Goal: Task Accomplishment & Management: Use online tool/utility

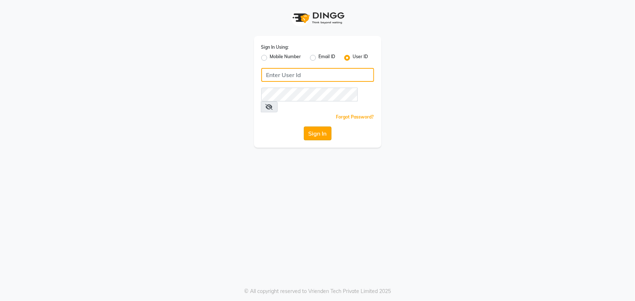
type input "[PERSON_NAME]"
click at [314, 127] on button "Sign In" at bounding box center [318, 134] width 28 height 14
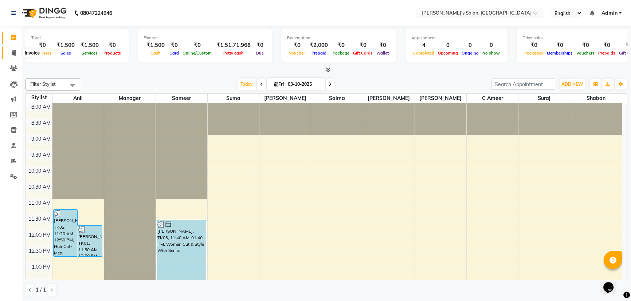
click at [13, 52] on icon at bounding box center [14, 52] width 4 height 5
select select "3810"
select select "service"
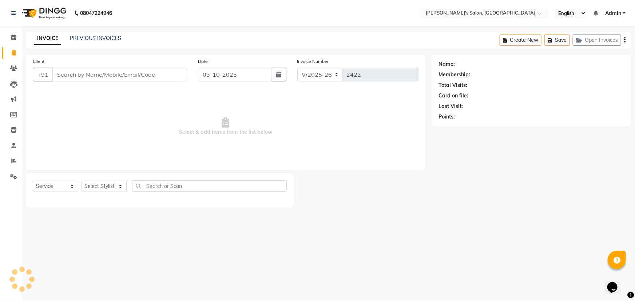
click at [68, 75] on input "Client" at bounding box center [119, 75] width 135 height 14
type input "S"
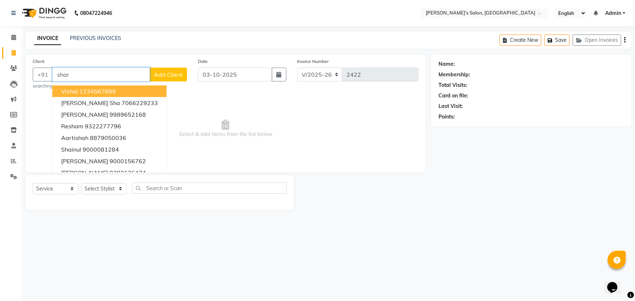
click at [97, 78] on input "shar" at bounding box center [101, 75] width 98 height 14
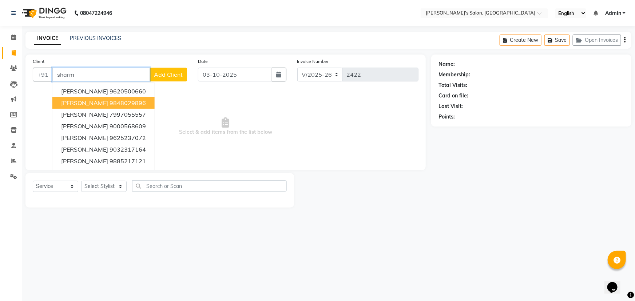
click at [95, 103] on span "[PERSON_NAME]" at bounding box center [84, 102] width 47 height 7
type input "9848029896"
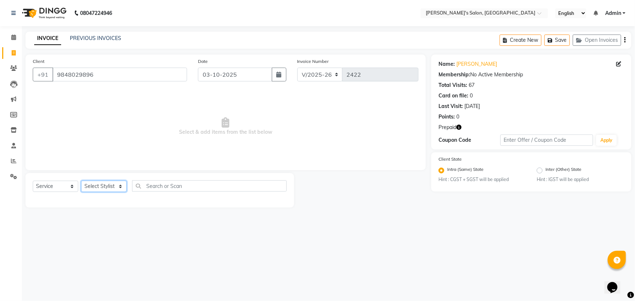
click at [98, 187] on select "Select Stylist [PERSON_NAME] [PERSON_NAME] Manager [PERSON_NAME] [PERSON_NAME] …" at bounding box center [104, 186] width 46 height 11
select select "27211"
click at [81, 181] on select "Select Stylist [PERSON_NAME] [PERSON_NAME] Manager [PERSON_NAME] [PERSON_NAME] …" at bounding box center [104, 186] width 46 height 11
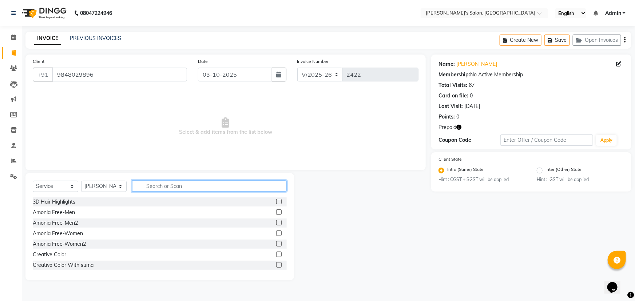
click at [167, 187] on input "text" at bounding box center [209, 186] width 155 height 11
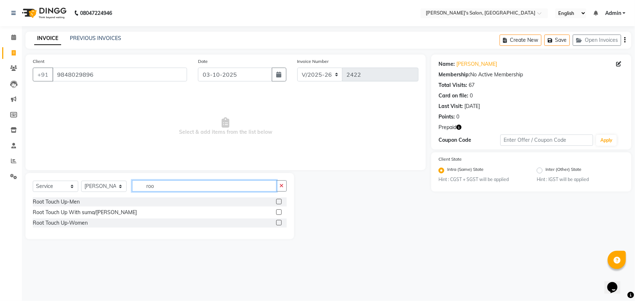
type input "roo"
click at [279, 223] on label at bounding box center [278, 222] width 5 height 5
click at [279, 223] on input "checkbox" at bounding box center [278, 223] width 5 height 5
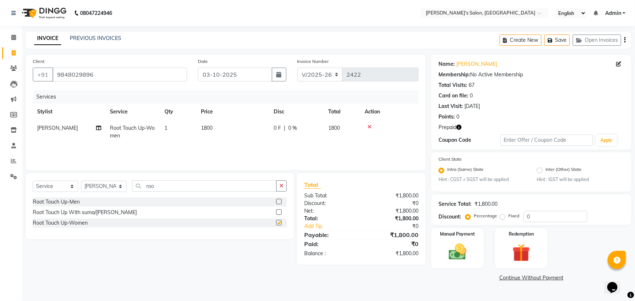
checkbox input "false"
click at [168, 186] on input "roo" at bounding box center [204, 186] width 145 height 11
type input "r"
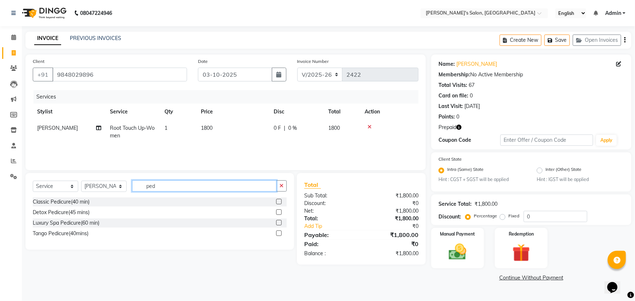
type input "ped"
click at [280, 213] on label at bounding box center [278, 212] width 5 height 5
click at [280, 213] on input "checkbox" at bounding box center [278, 212] width 5 height 5
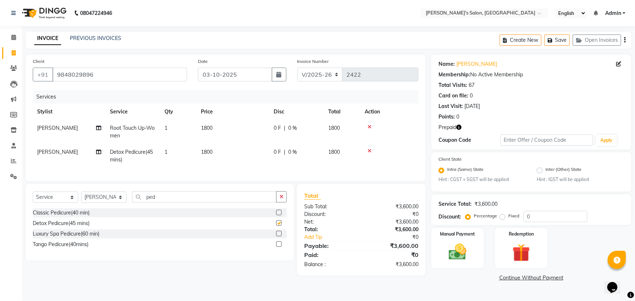
checkbox input "false"
click at [523, 254] on img at bounding box center [522, 253] width 30 height 23
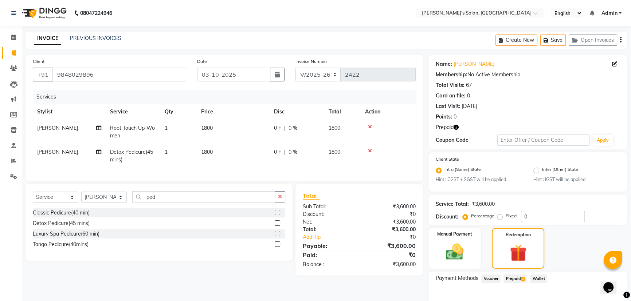
click at [516, 280] on span "Prepaid 2" at bounding box center [515, 279] width 24 height 8
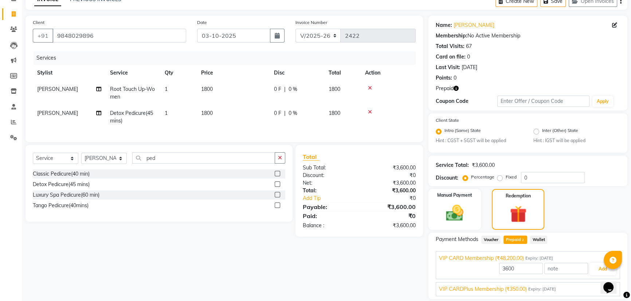
scroll to position [63, 0]
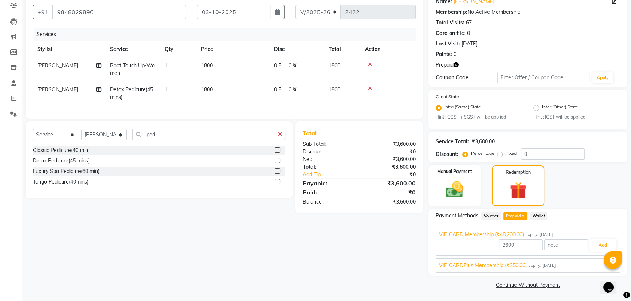
click at [521, 268] on span "VIP CARDPlus Membership (₹350.00)" at bounding box center [483, 266] width 88 height 8
click at [604, 262] on div at bounding box center [612, 260] width 18 height 18
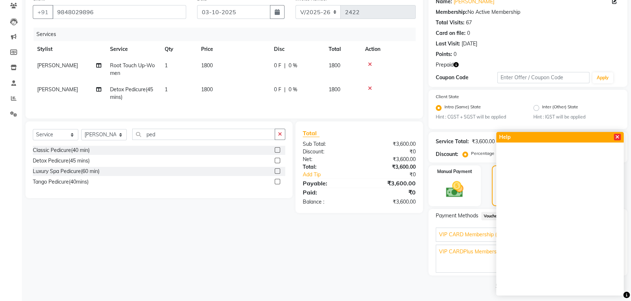
click at [617, 137] on icon at bounding box center [617, 137] width 4 height 5
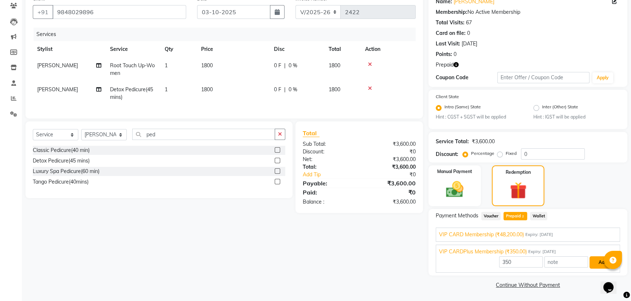
click at [602, 262] on button "Add" at bounding box center [602, 263] width 27 height 12
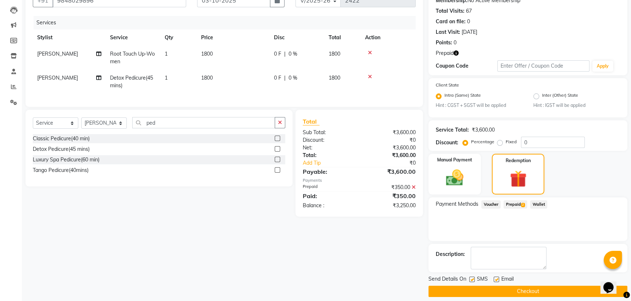
scroll to position [81, 0]
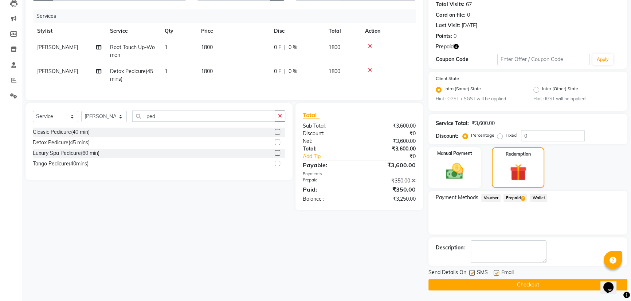
click at [513, 197] on span "Prepaid 2" at bounding box center [515, 198] width 24 height 8
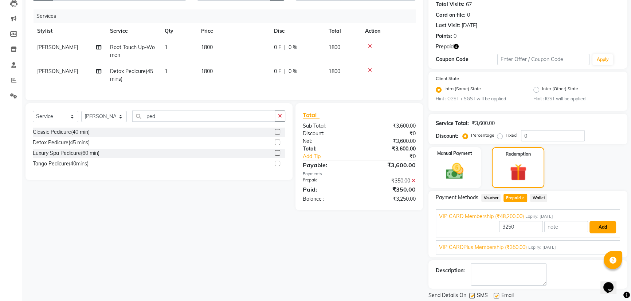
click at [601, 227] on button "Add" at bounding box center [602, 227] width 27 height 12
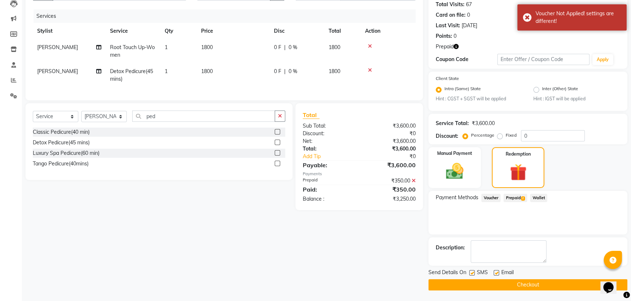
click at [494, 197] on span "Voucher" at bounding box center [490, 198] width 19 height 8
click at [519, 199] on span "Prepaid 2" at bounding box center [515, 198] width 24 height 8
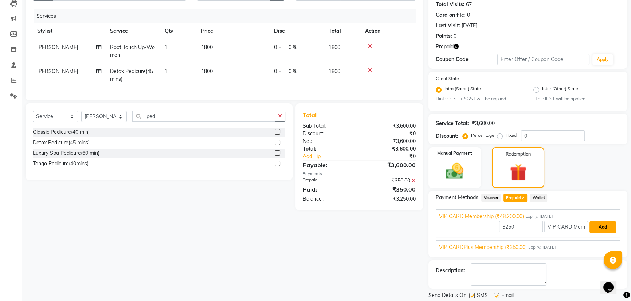
click at [605, 230] on button "Add" at bounding box center [602, 227] width 27 height 12
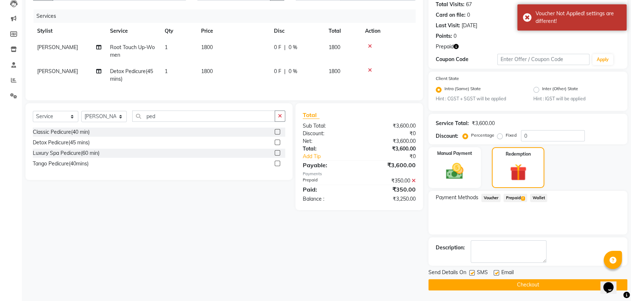
click at [515, 198] on span "Prepaid 2" at bounding box center [515, 198] width 24 height 8
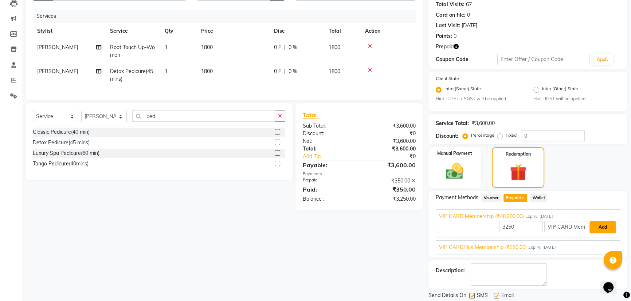
click at [605, 229] on button "Add" at bounding box center [602, 227] width 27 height 12
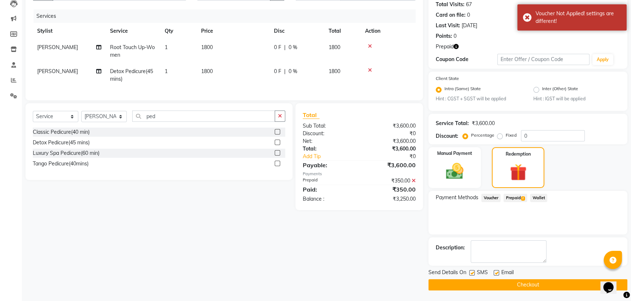
click at [417, 185] on div "₹350.00" at bounding box center [390, 181] width 62 height 8
click at [512, 197] on span "Prepaid 2" at bounding box center [515, 198] width 24 height 8
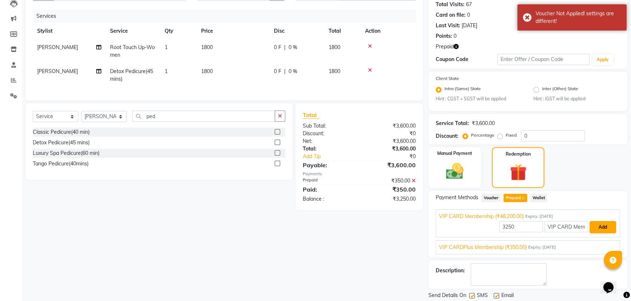
click at [597, 229] on button "Add" at bounding box center [602, 227] width 27 height 12
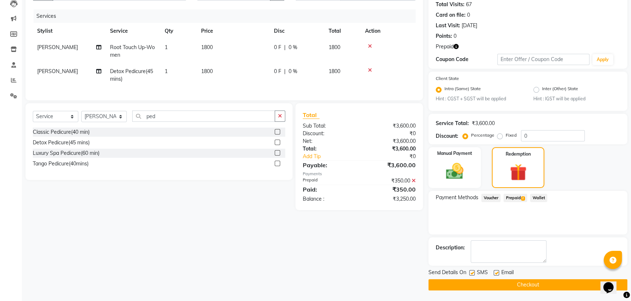
click at [410, 185] on div "₹350.00" at bounding box center [390, 181] width 62 height 8
click at [414, 183] on icon at bounding box center [413, 180] width 4 height 5
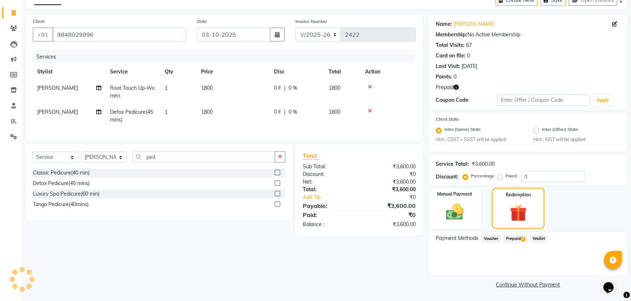
scroll to position [40, 0]
click at [515, 238] on span "Prepaid 2" at bounding box center [515, 239] width 24 height 8
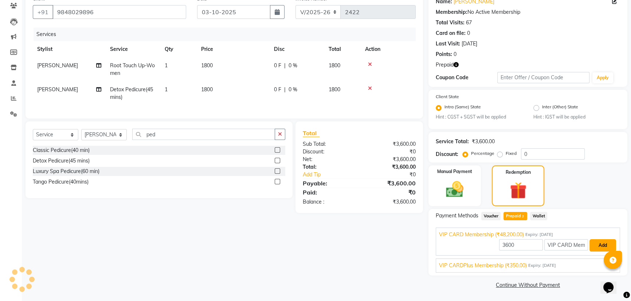
click at [596, 246] on button "Add" at bounding box center [602, 246] width 27 height 12
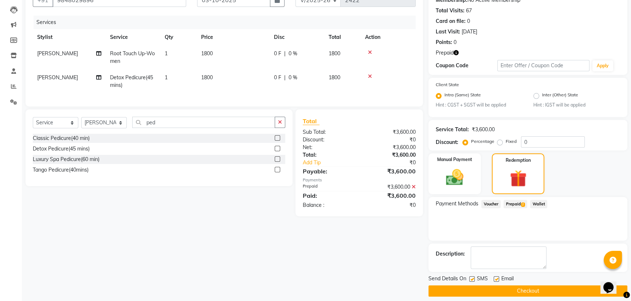
scroll to position [81, 0]
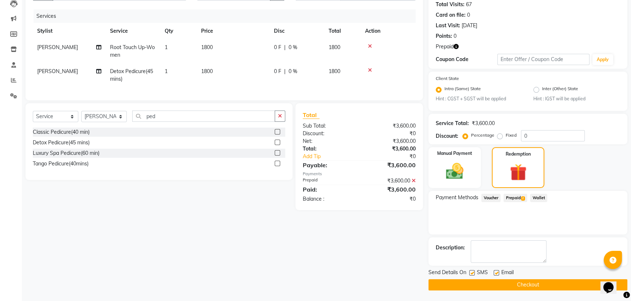
click at [524, 286] on button "Checkout" at bounding box center [527, 285] width 199 height 11
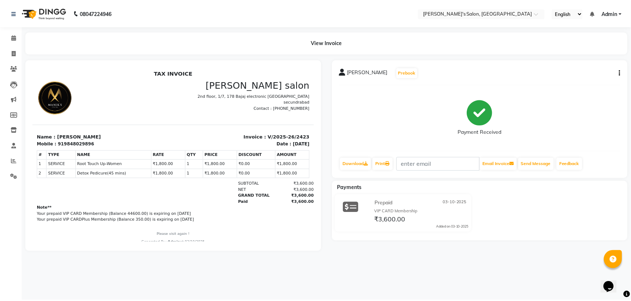
scroll to position [6, 0]
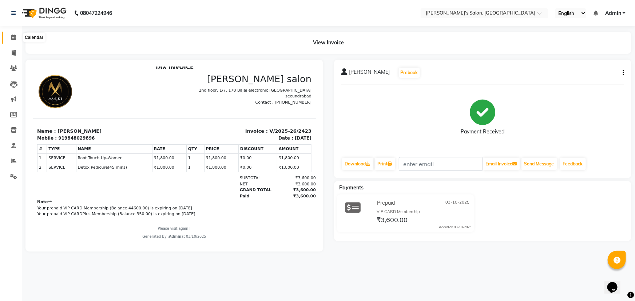
click at [12, 37] on icon at bounding box center [13, 37] width 5 height 5
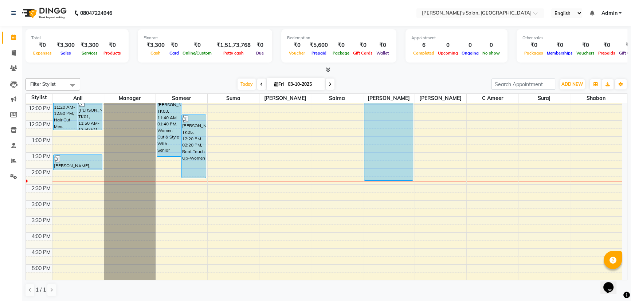
scroll to position [132, 0]
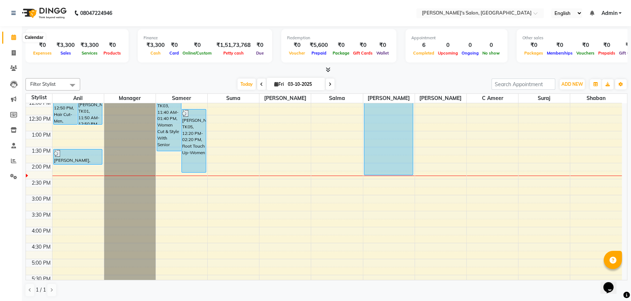
click at [12, 36] on icon at bounding box center [13, 37] width 5 height 5
click at [14, 67] on icon at bounding box center [13, 68] width 7 height 5
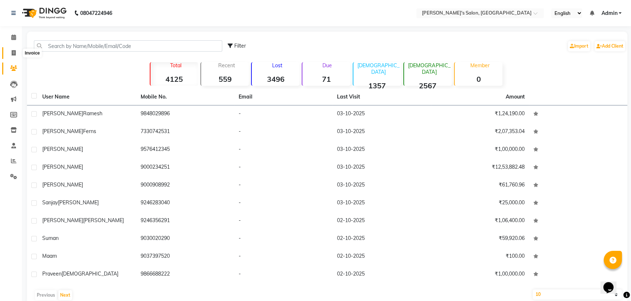
click at [13, 54] on icon at bounding box center [14, 52] width 4 height 5
select select "service"
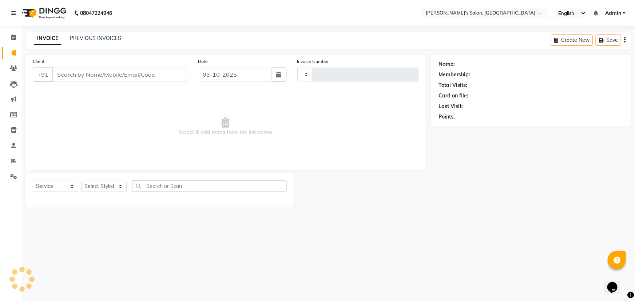
type input "2424"
select select "3810"
click at [13, 38] on icon at bounding box center [13, 37] width 5 height 5
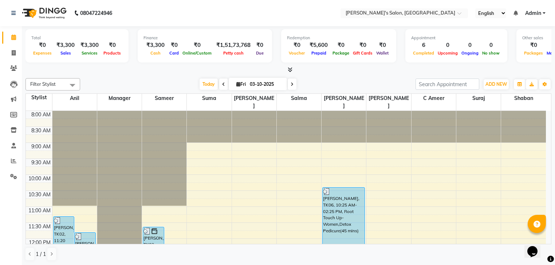
click at [297, 175] on td at bounding box center [299, 179] width 494 height 8
